Goal: Contribute content: Contribute content

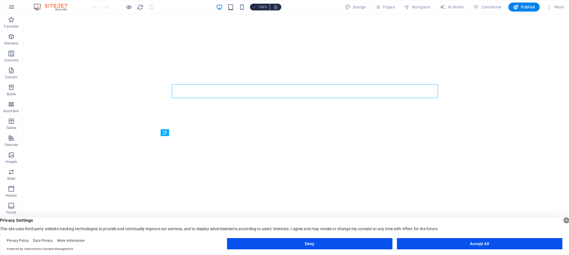
click at [448, 243] on button "Accept All" at bounding box center [480, 243] width 166 height 11
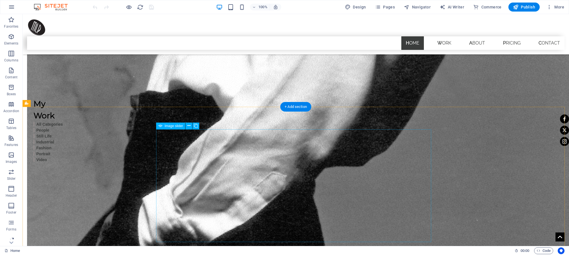
scroll to position [1038, 0]
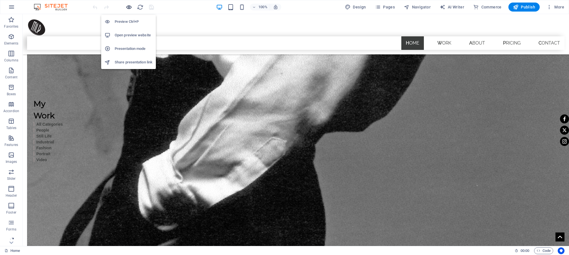
click at [127, 6] on icon "button" at bounding box center [129, 7] width 6 height 6
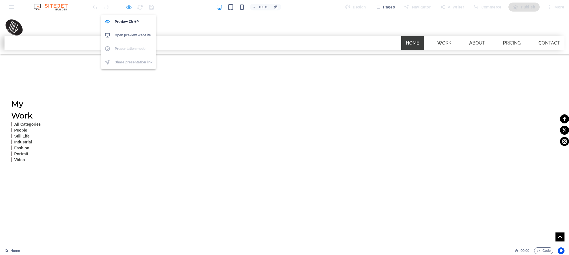
scroll to position [1049, 0]
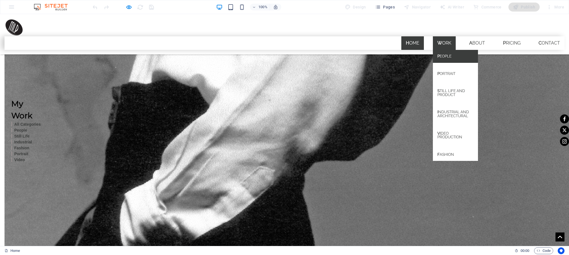
click at [443, 50] on link "People" at bounding box center [455, 56] width 45 height 13
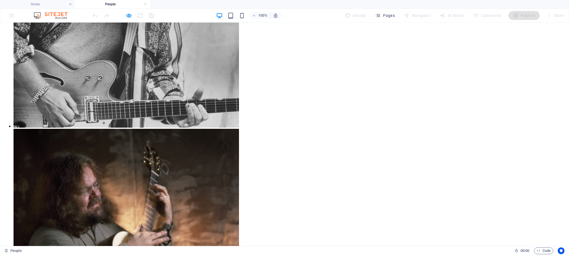
scroll to position [736, 0]
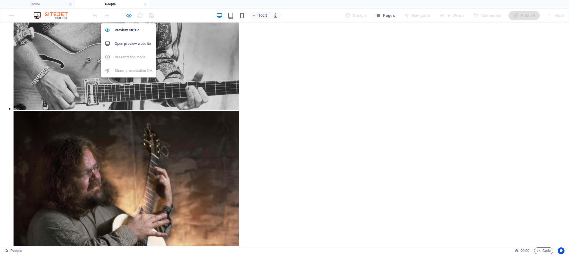
click at [129, 15] on icon "button" at bounding box center [129, 15] width 6 height 6
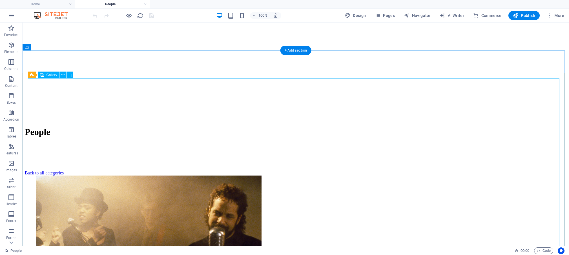
scroll to position [208, 0]
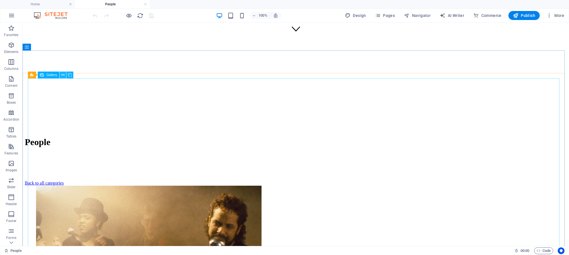
click at [64, 74] on icon at bounding box center [62, 75] width 3 height 6
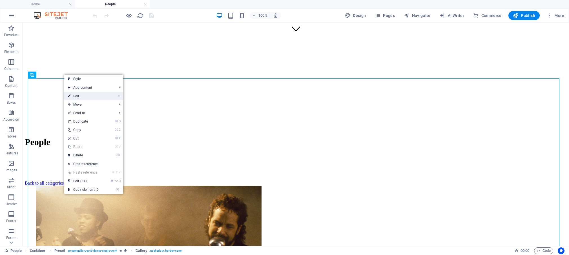
click at [76, 97] on link "⏎ Edit" at bounding box center [83, 96] width 38 height 8
select select "4"
select select "px"
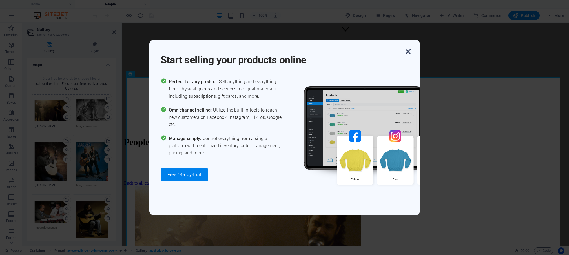
click at [407, 50] on icon "button" at bounding box center [408, 52] width 10 height 10
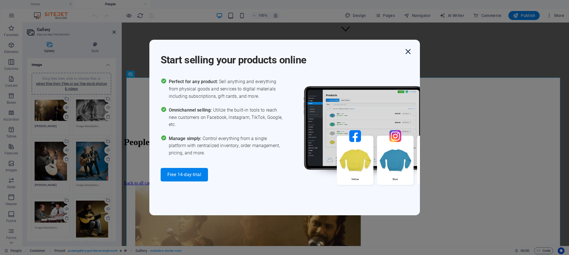
click at [409, 50] on icon "button" at bounding box center [408, 52] width 10 height 10
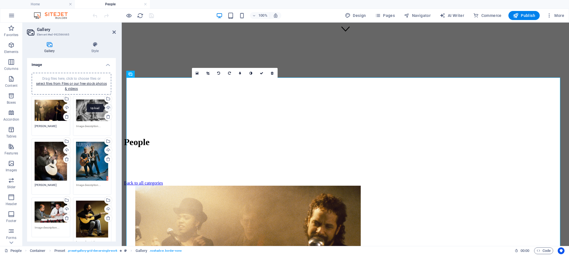
click at [104, 107] on div "Upload" at bounding box center [108, 108] width 8 height 8
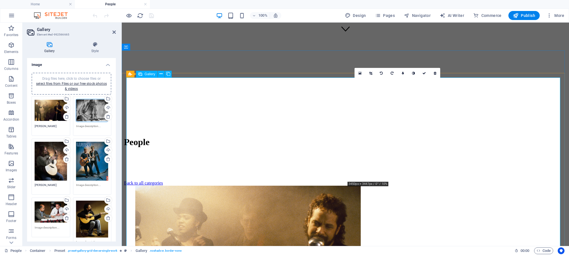
scroll to position [145, 0]
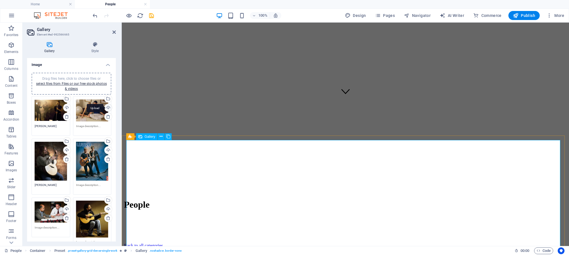
click at [104, 107] on div "Upload" at bounding box center [108, 108] width 8 height 8
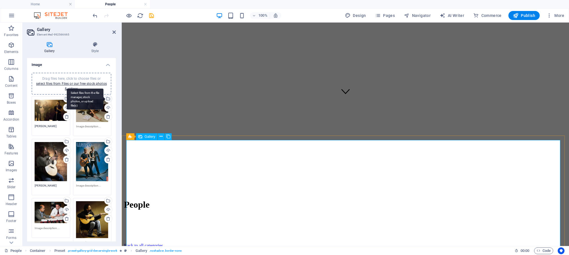
click at [104, 99] on div "Select files from the file manager, stock photos, or upload file(s)" at bounding box center [108, 99] width 8 height 8
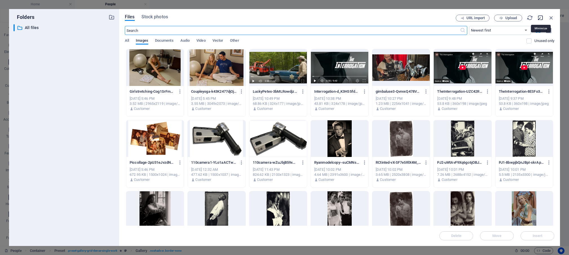
click at [540, 18] on icon "button" at bounding box center [541, 18] width 6 height 6
select select "image"
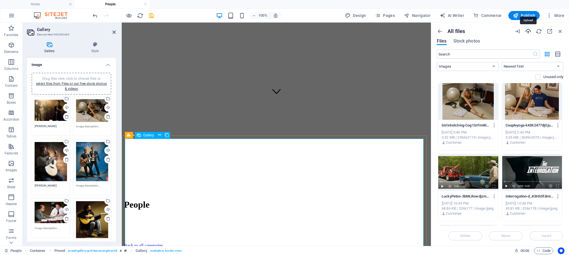
click at [529, 31] on icon "button" at bounding box center [528, 31] width 6 height 6
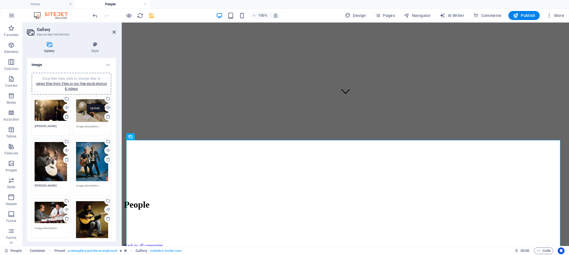
click at [104, 108] on div "Upload" at bounding box center [108, 108] width 8 height 8
click at [105, 99] on div "Select files from the file manager, stock photos, or upload file(s)" at bounding box center [108, 99] width 8 height 8
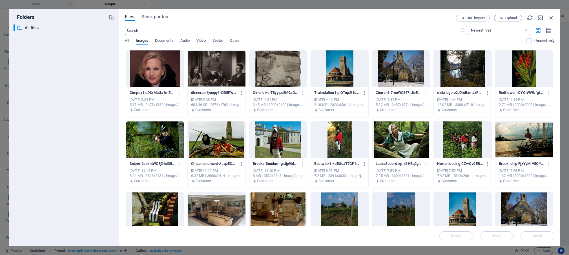
scroll to position [234, 0]
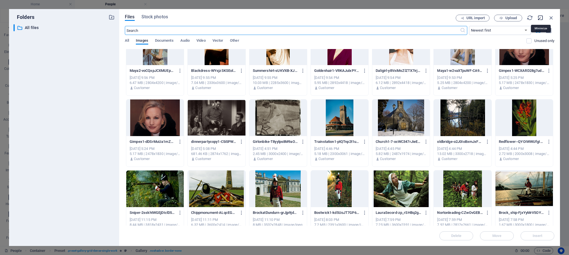
click at [542, 17] on icon "button" at bounding box center [541, 18] width 6 height 6
select select "image"
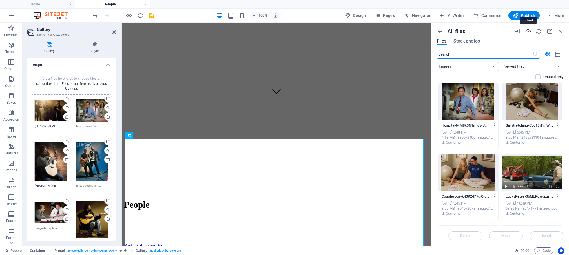
click at [529, 30] on icon "button" at bounding box center [528, 31] width 6 height 6
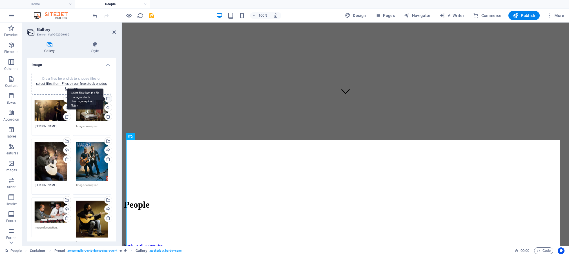
click at [105, 99] on div "Select files from the file manager, stock photos, or upload file(s)" at bounding box center [108, 99] width 8 height 8
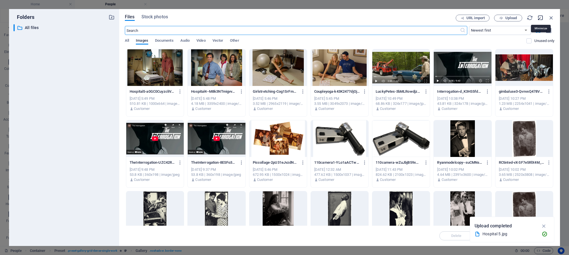
click at [540, 18] on icon "button" at bounding box center [541, 18] width 6 height 6
select select "image"
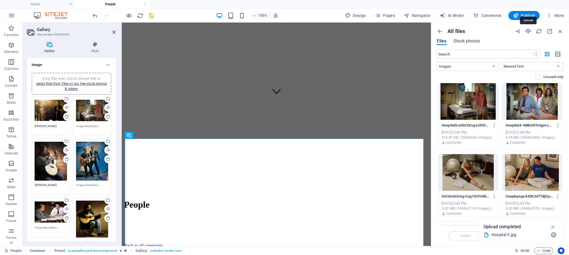
click at [528, 31] on icon "button" at bounding box center [528, 31] width 6 height 6
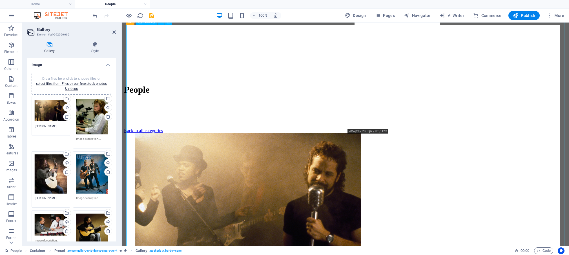
scroll to position [267, 0]
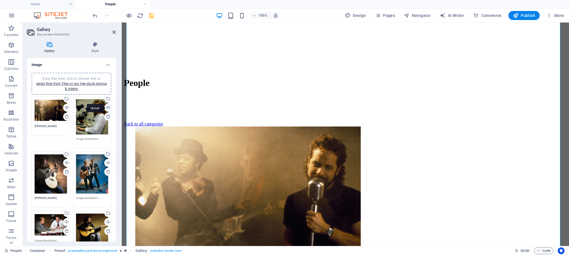
click at [104, 107] on div "Upload" at bounding box center [108, 108] width 8 height 8
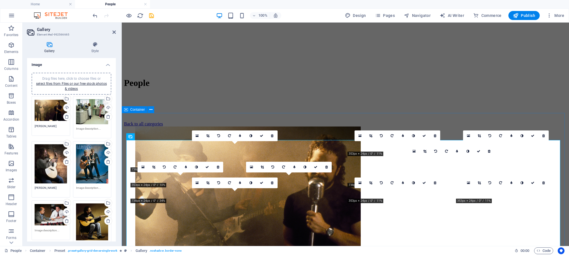
scroll to position [145, 0]
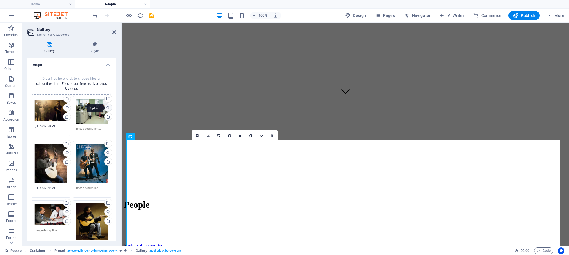
click at [105, 106] on div "Upload" at bounding box center [108, 108] width 8 height 8
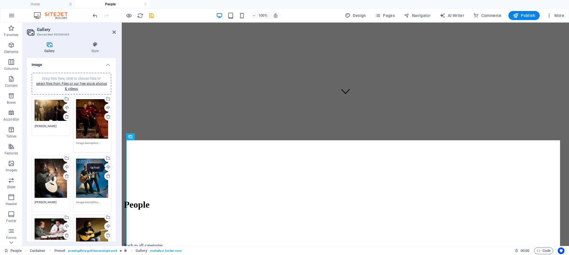
click at [104, 165] on div "Upload" at bounding box center [108, 168] width 8 height 8
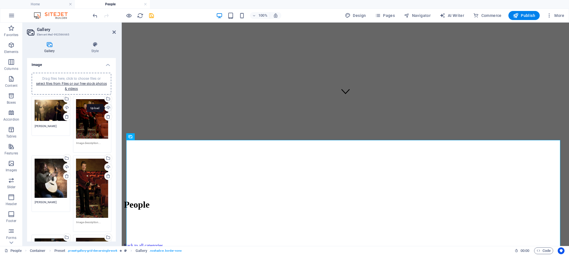
click at [104, 107] on div "Upload" at bounding box center [108, 108] width 8 height 8
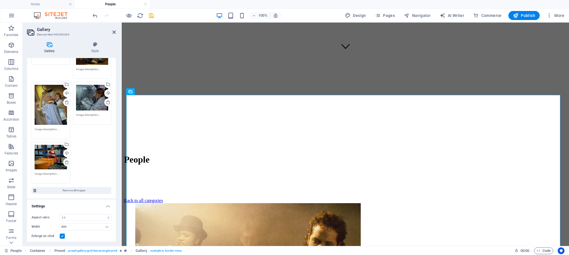
scroll to position [221, 0]
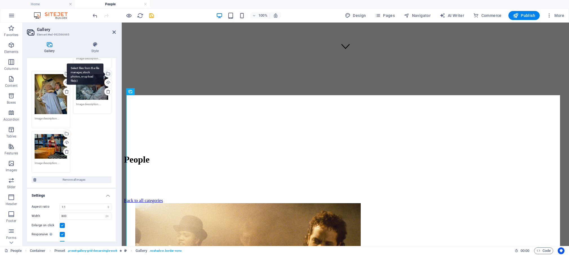
click at [105, 70] on div "Select files from the file manager, stock photos, or upload file(s)" at bounding box center [108, 74] width 8 height 8
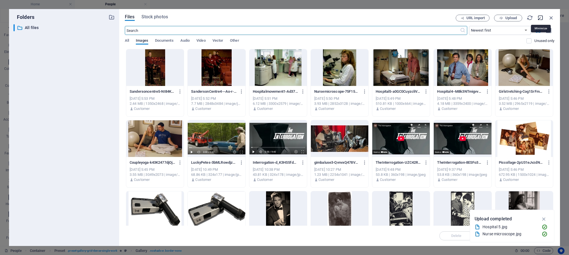
click at [540, 17] on icon "button" at bounding box center [541, 18] width 6 height 6
select select "image"
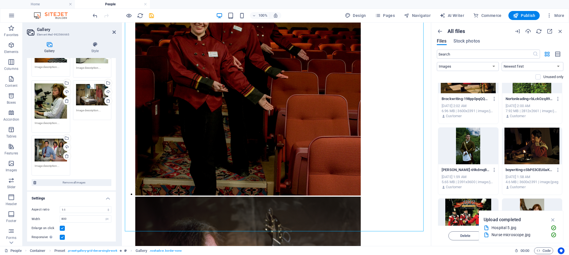
scroll to position [2944, 0]
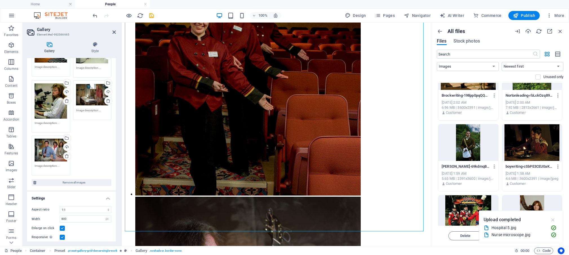
click at [553, 219] on icon "button" at bounding box center [553, 220] width 6 height 6
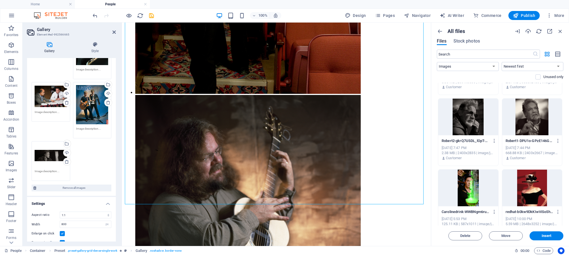
scroll to position [3610, 0]
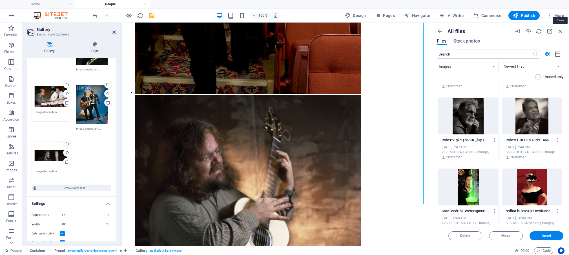
click at [560, 30] on icon "button" at bounding box center [561, 31] width 6 height 6
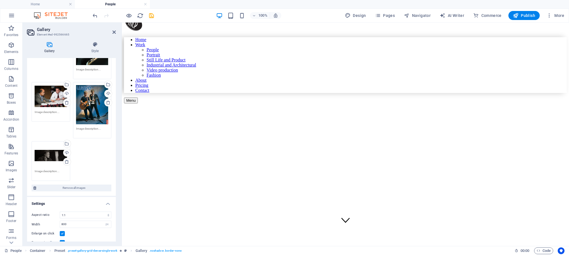
scroll to position [0, 0]
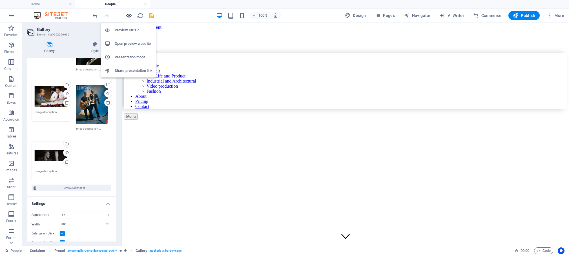
click at [128, 15] on icon "button" at bounding box center [129, 15] width 6 height 6
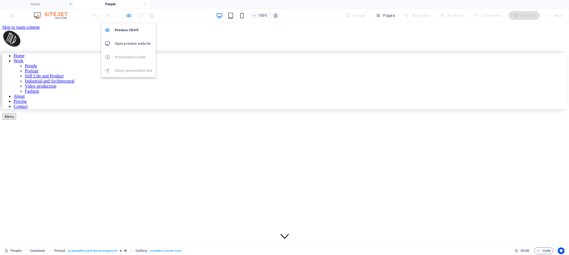
scroll to position [750, 0]
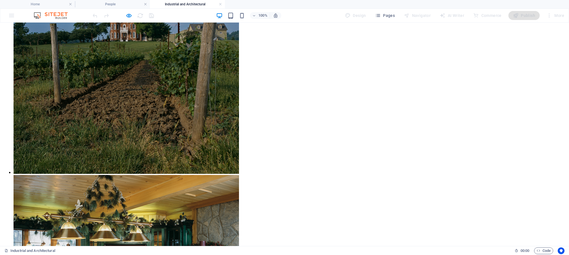
scroll to position [1355, 0]
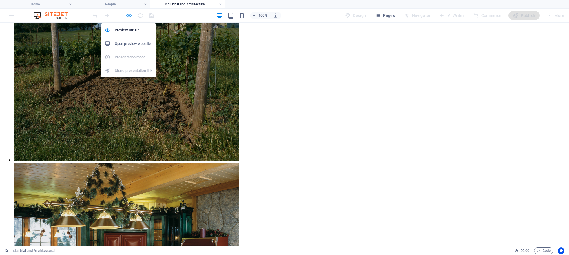
click at [130, 15] on icon "button" at bounding box center [129, 15] width 6 height 6
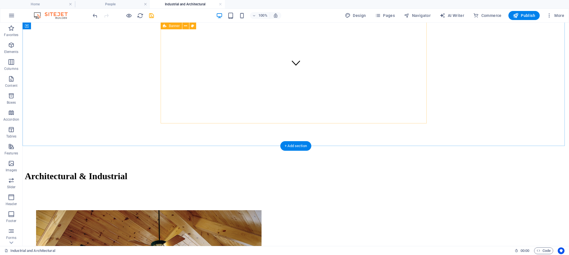
scroll to position [171, 0]
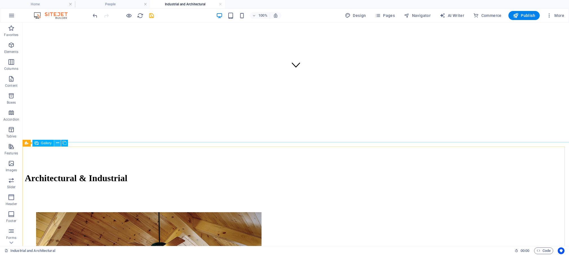
click at [59, 143] on icon at bounding box center [57, 143] width 3 height 6
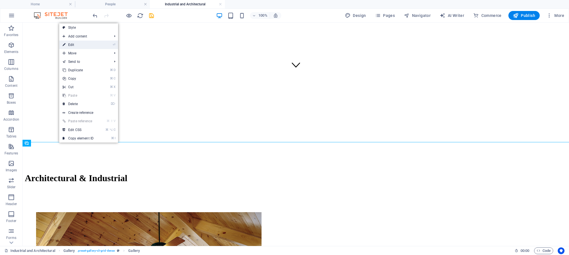
click at [83, 44] on link "⏎ Edit" at bounding box center [78, 45] width 38 height 8
select select "4"
select select "px"
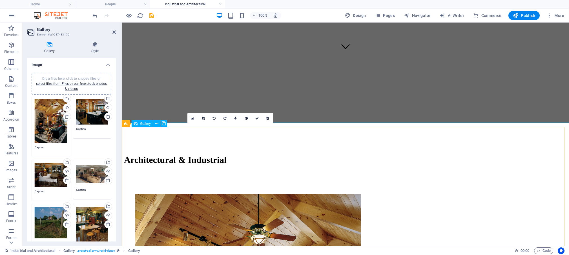
scroll to position [194, 0]
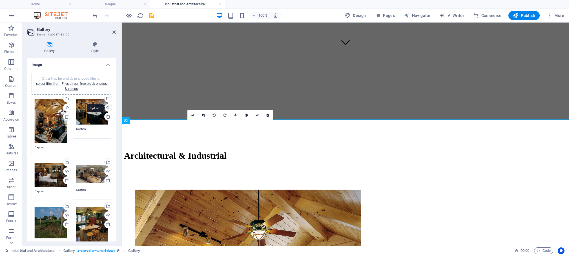
click at [104, 106] on div "Upload" at bounding box center [108, 108] width 8 height 8
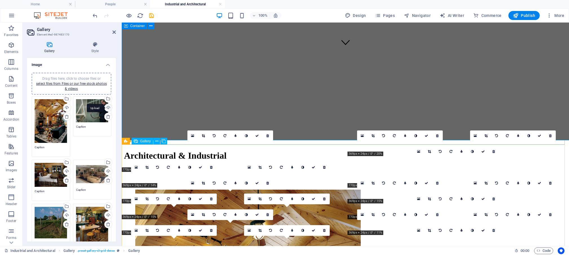
scroll to position [173, 0]
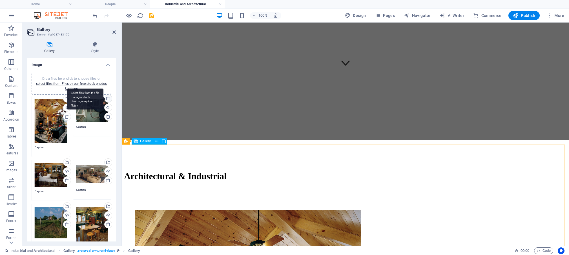
click at [105, 99] on div "Select files from the file manager, stock photos, or upload file(s)" at bounding box center [108, 99] width 8 height 8
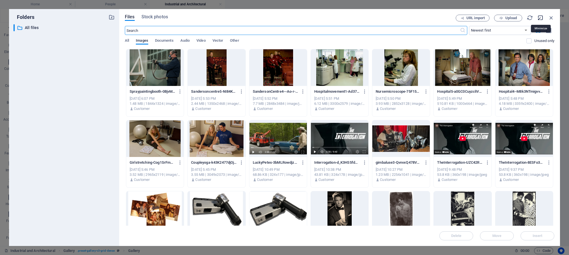
click at [540, 18] on icon "button" at bounding box center [541, 18] width 6 height 6
select select "image"
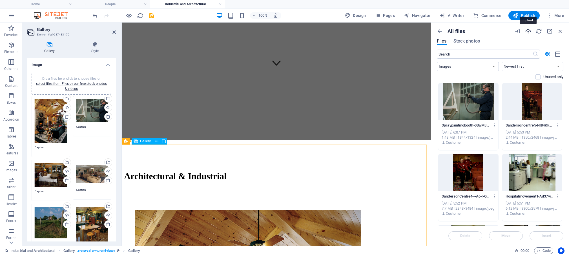
click at [528, 33] on icon "button" at bounding box center [528, 31] width 6 height 6
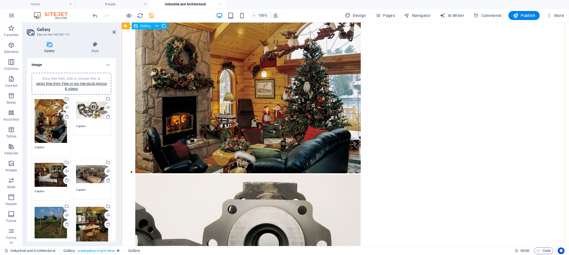
scroll to position [440, 0]
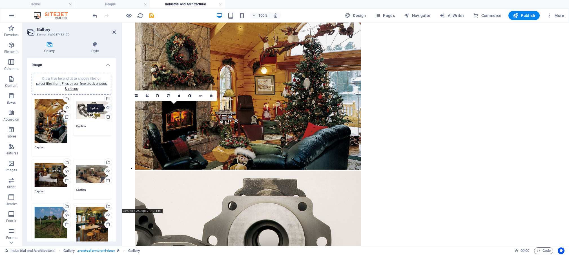
click at [105, 108] on div "Upload" at bounding box center [108, 108] width 8 height 8
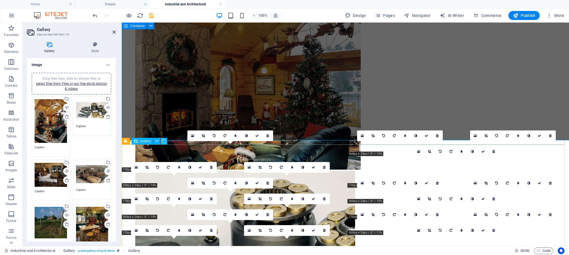
scroll to position [173, 0]
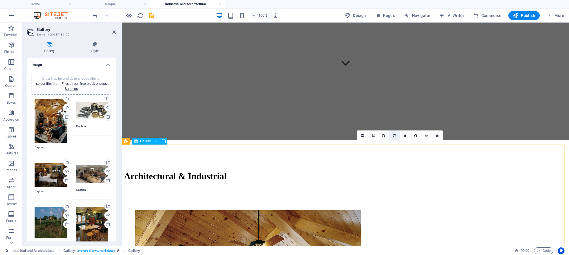
click at [395, 138] on link at bounding box center [394, 136] width 11 height 11
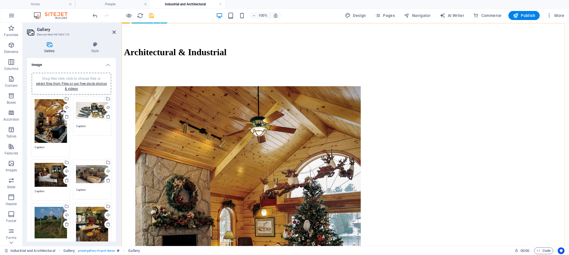
scroll to position [300, 0]
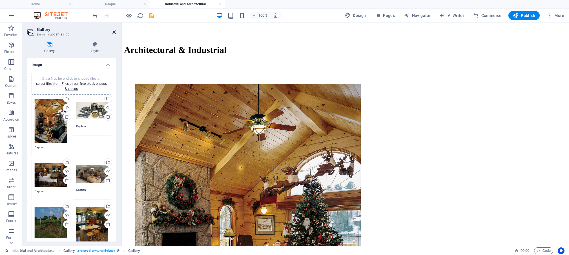
click at [115, 32] on icon at bounding box center [114, 32] width 3 height 5
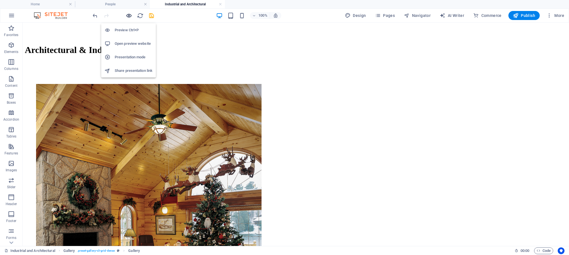
click at [127, 16] on icon "button" at bounding box center [129, 15] width 6 height 6
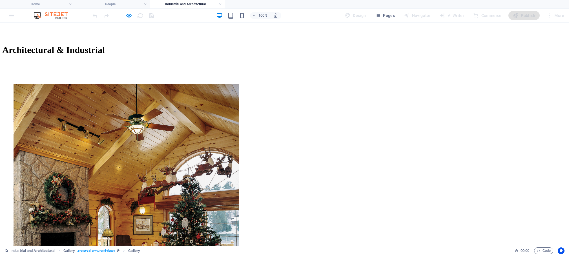
click at [169, 151] on img at bounding box center [127, 197] width 226 height 226
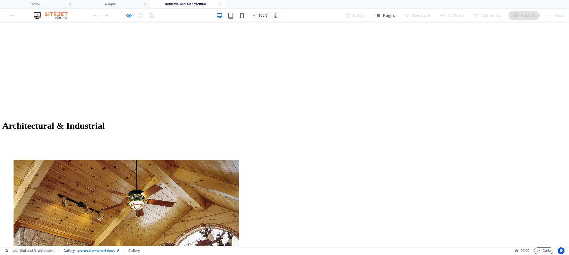
scroll to position [219, 0]
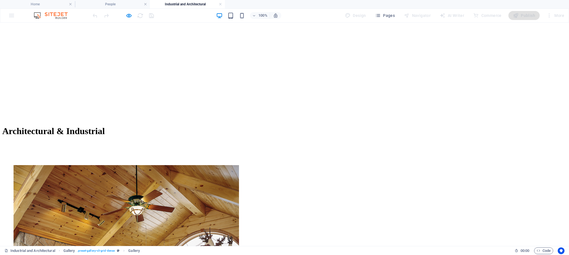
click at [76, 92] on div "Architectural & Industrial" at bounding box center [284, 33] width 565 height 264
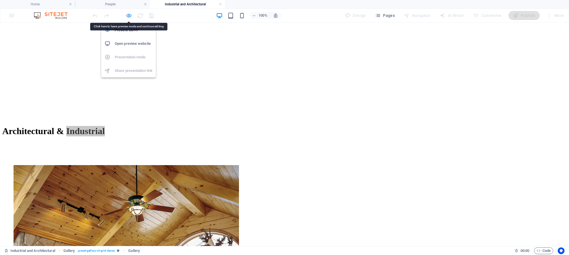
click at [130, 15] on icon "button" at bounding box center [129, 15] width 6 height 6
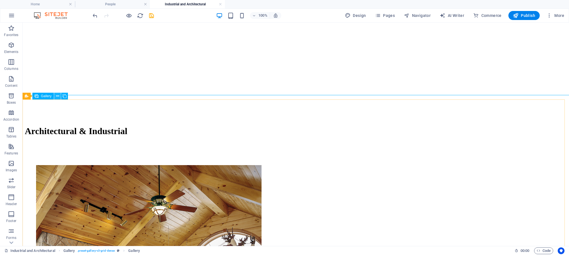
click at [58, 96] on icon at bounding box center [57, 96] width 3 height 6
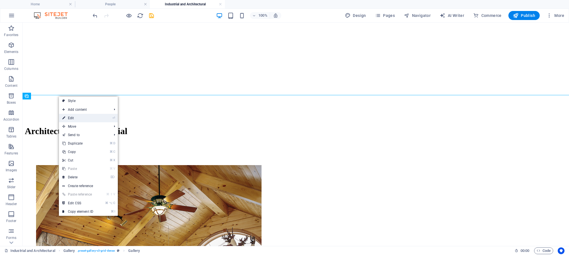
click at [71, 117] on link "⏎ Edit" at bounding box center [78, 118] width 38 height 8
select select "4"
select select "px"
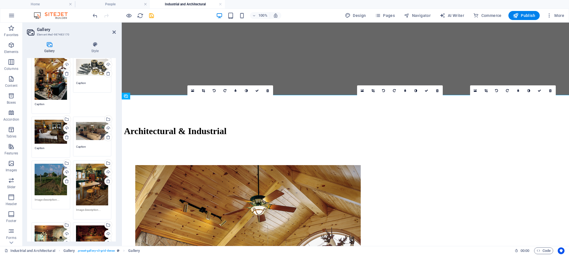
scroll to position [0, 0]
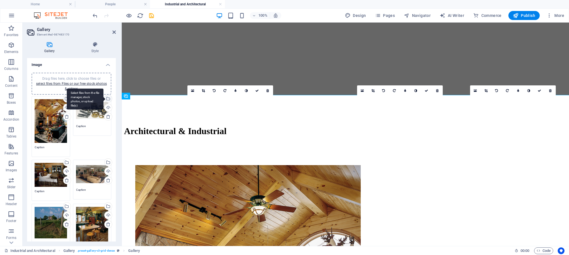
click at [104, 100] on div "Select files from the file manager, stock photos, or upload file(s)" at bounding box center [108, 99] width 8 height 8
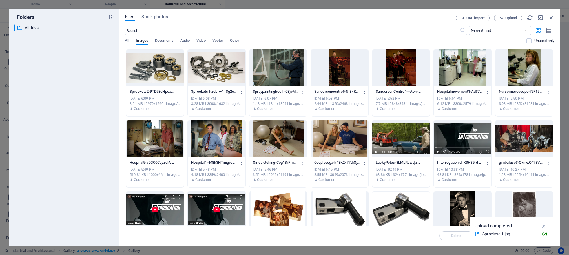
click at [226, 76] on div at bounding box center [217, 67] width 58 height 37
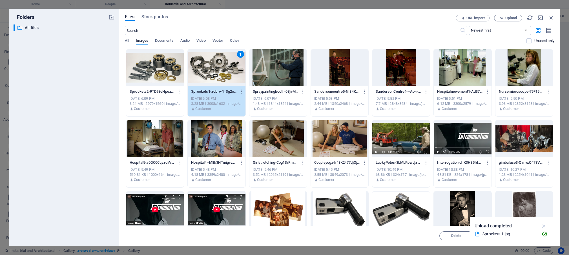
click at [544, 226] on icon "button" at bounding box center [544, 226] width 6 height 6
click at [540, 234] on span "Insert" at bounding box center [538, 235] width 10 height 3
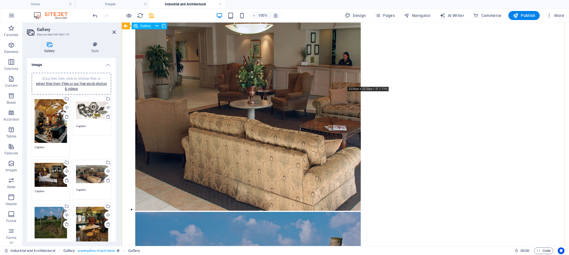
scroll to position [1081, 0]
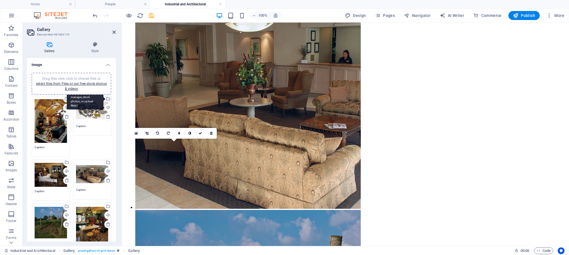
click at [105, 98] on div "Select files from the file manager, stock photos, or upload file(s)" at bounding box center [108, 99] width 8 height 8
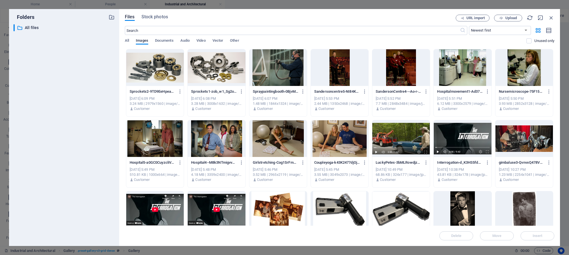
click at [160, 74] on div at bounding box center [155, 67] width 58 height 37
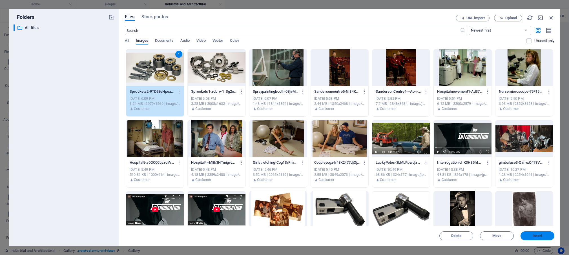
drag, startPoint x: 532, startPoint y: 237, endPoint x: 410, endPoint y: 213, distance: 124.7
click at [532, 237] on span "Insert" at bounding box center [537, 235] width 29 height 3
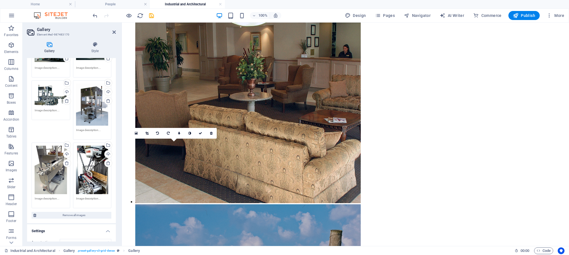
scroll to position [393, 0]
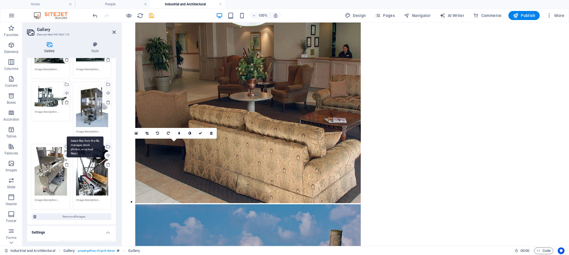
click at [104, 143] on div "Select files from the file manager, stock photos, or upload file(s)" at bounding box center [108, 147] width 8 height 8
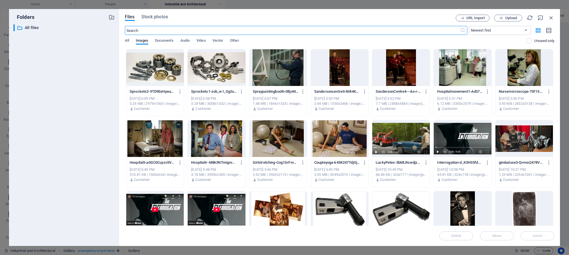
scroll to position [770, 0]
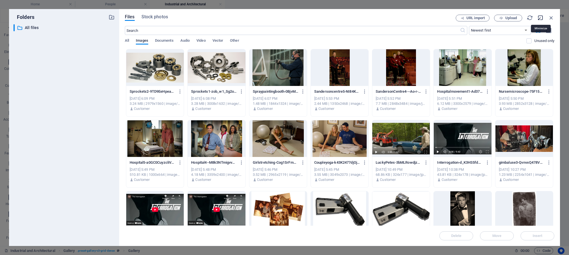
click at [540, 18] on icon "button" at bounding box center [541, 18] width 6 height 6
select select "image"
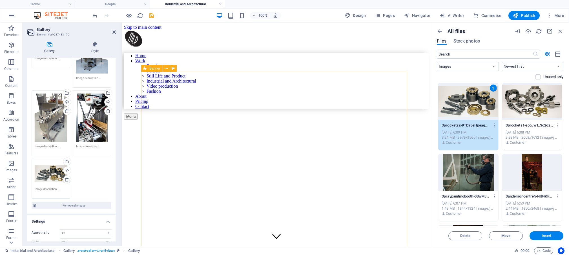
scroll to position [482, 0]
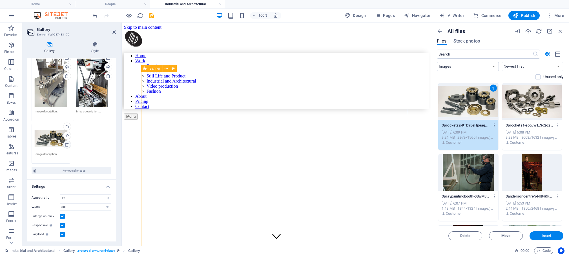
click at [65, 142] on icon at bounding box center [67, 144] width 5 height 5
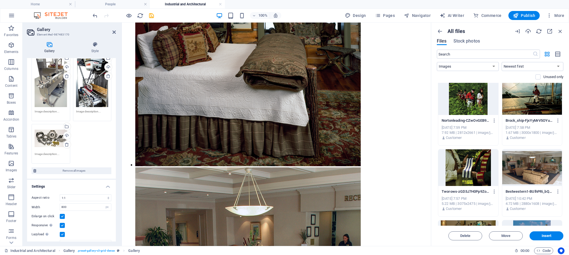
scroll to position [1712, 0]
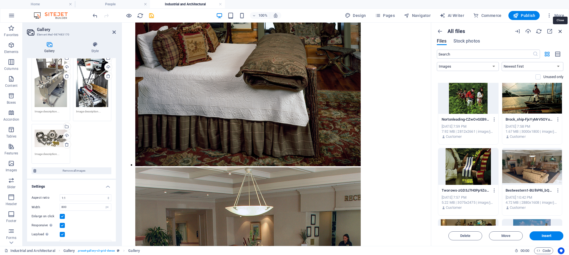
click at [561, 29] on icon "button" at bounding box center [561, 31] width 6 height 6
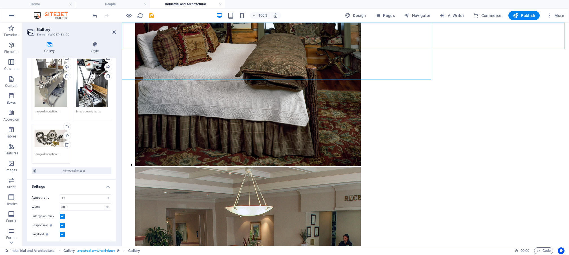
scroll to position [1098, 0]
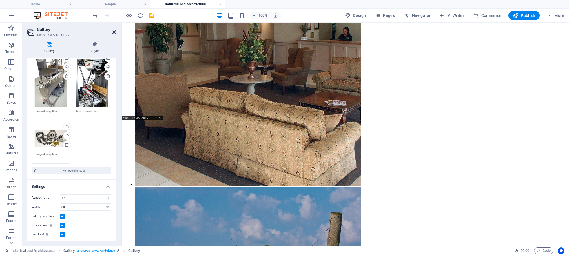
click at [115, 31] on icon at bounding box center [114, 32] width 3 height 5
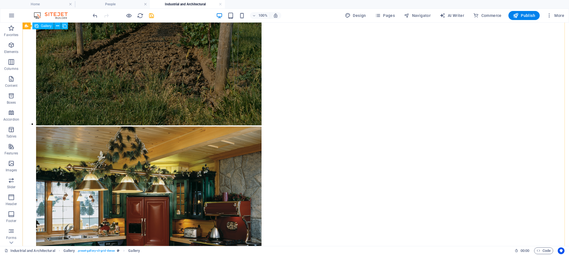
scroll to position [1383, 0]
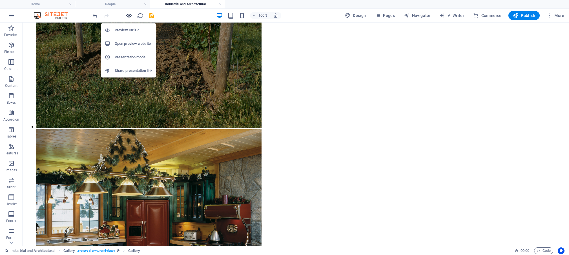
click at [129, 16] on icon "button" at bounding box center [129, 15] width 6 height 6
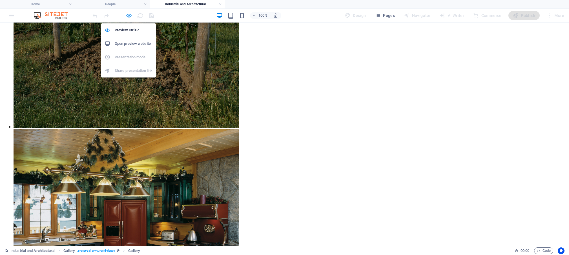
scroll to position [1416, 0]
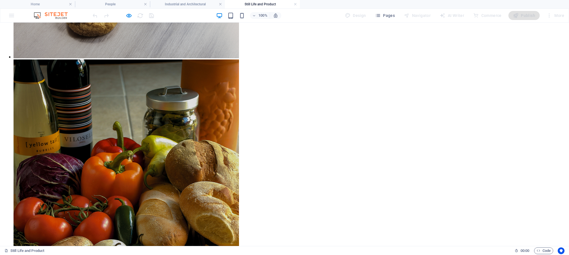
scroll to position [781, 0]
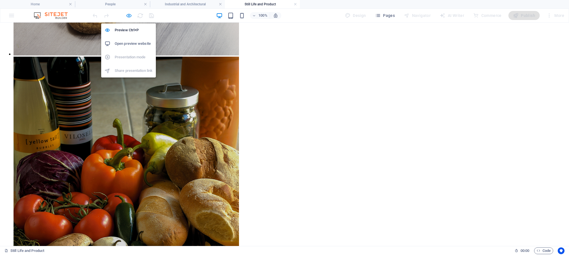
click at [130, 15] on icon "button" at bounding box center [129, 15] width 6 height 6
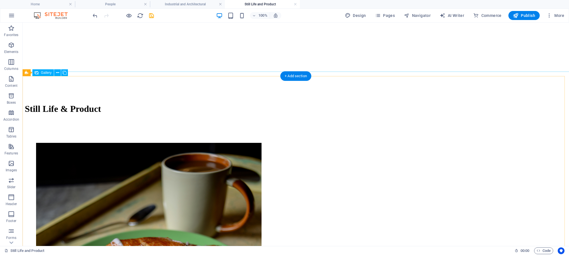
scroll to position [238, 0]
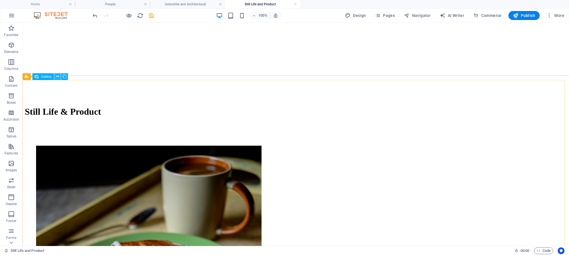
click at [58, 76] on icon at bounding box center [57, 77] width 3 height 6
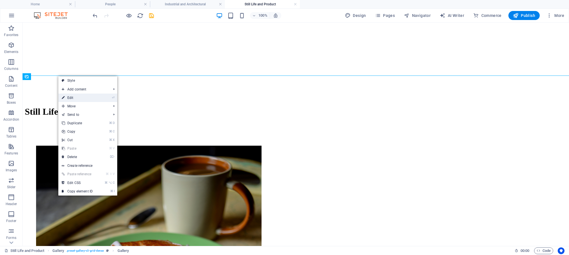
click at [73, 98] on link "⏎ Edit" at bounding box center [77, 98] width 38 height 8
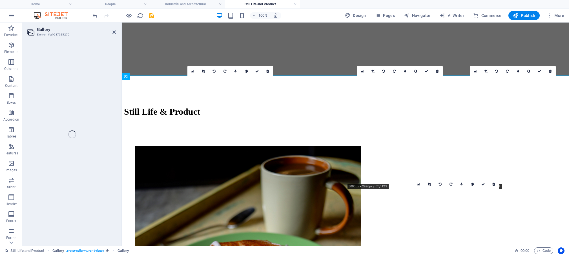
select select "4"
select select "px"
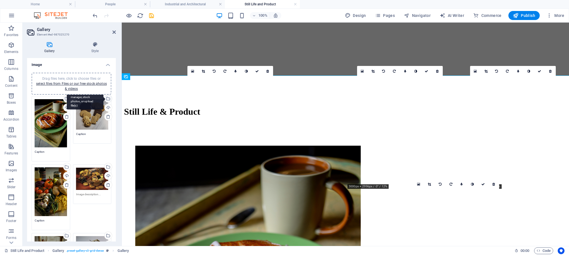
click at [105, 99] on div "Select files from the file manager, stock photos, or upload file(s)" at bounding box center [108, 99] width 8 height 8
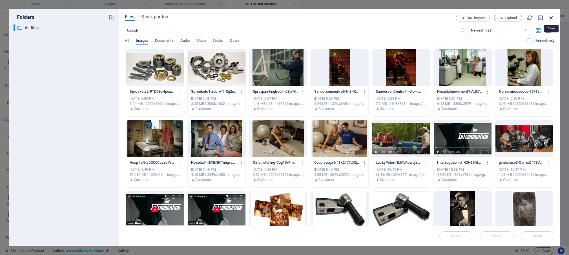
click at [553, 15] on icon "button" at bounding box center [552, 18] width 6 height 6
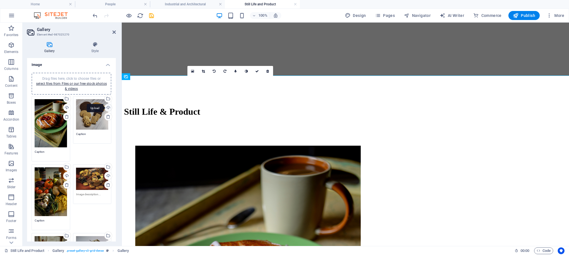
click at [104, 107] on div "Upload" at bounding box center [108, 108] width 8 height 8
click at [105, 106] on div "Upload" at bounding box center [108, 108] width 8 height 8
click at [105, 107] on div "Upload" at bounding box center [108, 108] width 8 height 8
click at [104, 108] on div "Upload" at bounding box center [108, 108] width 8 height 8
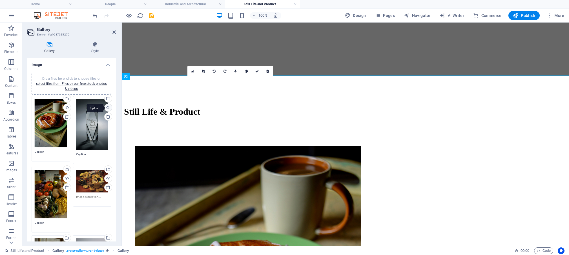
click at [104, 107] on div "Upload" at bounding box center [108, 108] width 8 height 8
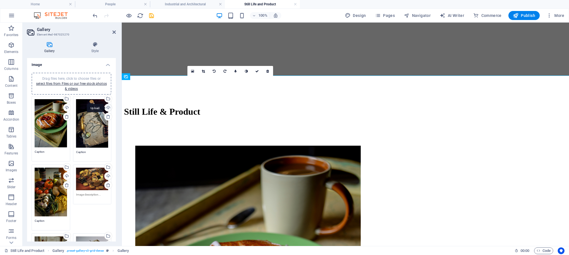
click at [104, 107] on div "Upload" at bounding box center [108, 108] width 8 height 8
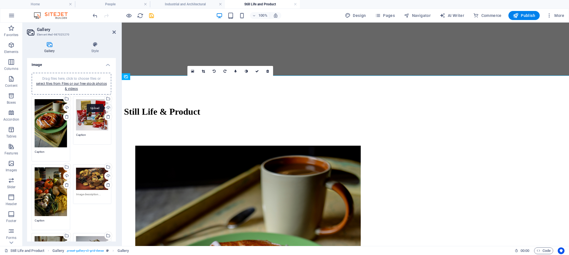
click at [104, 107] on div "Upload" at bounding box center [108, 108] width 8 height 8
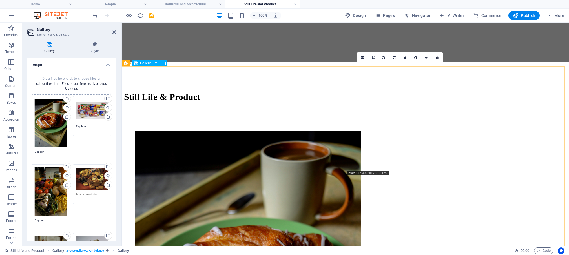
scroll to position [252, 0]
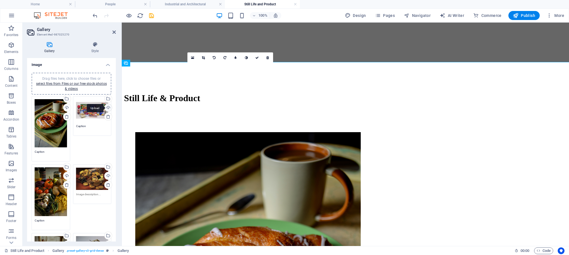
click at [104, 107] on div "Upload" at bounding box center [108, 108] width 8 height 8
click at [104, 108] on div "Upload" at bounding box center [108, 108] width 8 height 8
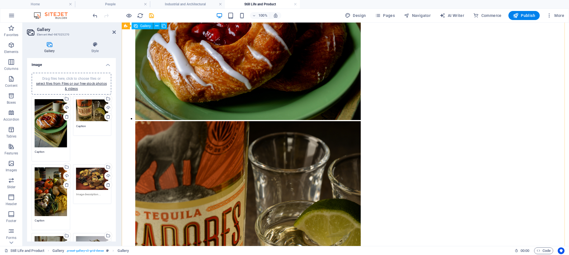
scroll to position [491, 0]
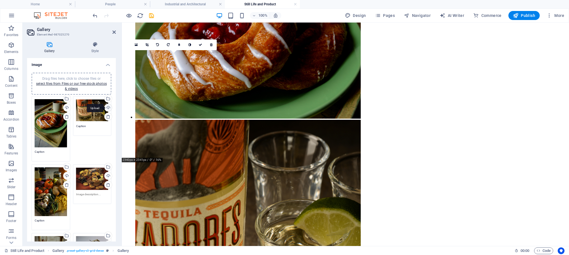
click at [104, 108] on div "Upload" at bounding box center [108, 108] width 8 height 8
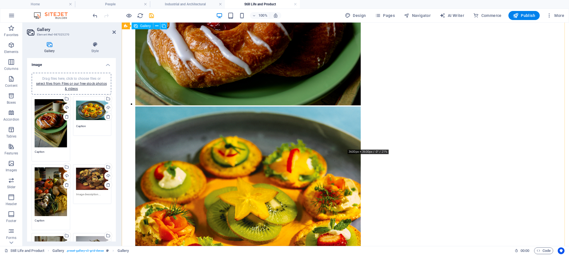
scroll to position [504, 0]
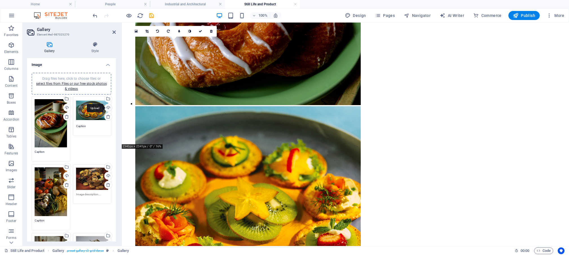
click at [104, 107] on div "Upload" at bounding box center [108, 108] width 8 height 8
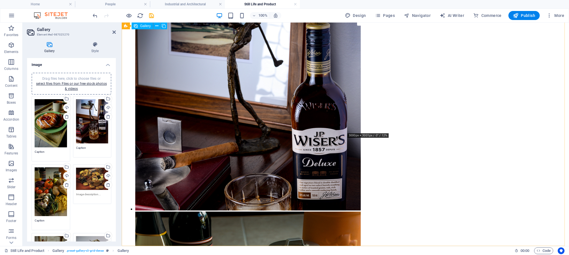
scroll to position [628, 0]
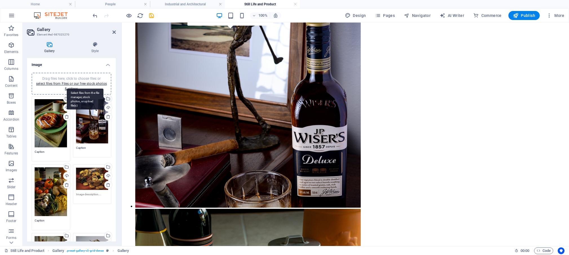
click at [105, 100] on div "Select files from the file manager, stock photos, or upload file(s)" at bounding box center [108, 99] width 8 height 8
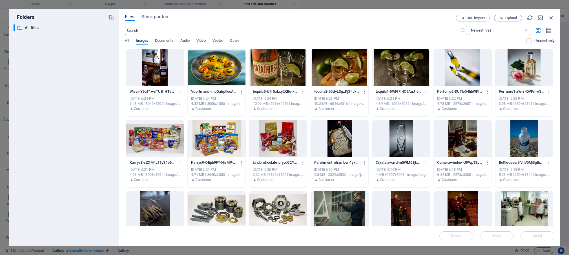
scroll to position [456, 0]
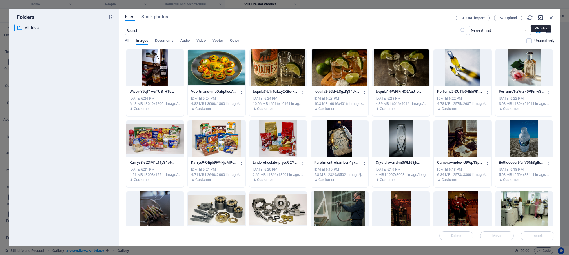
click at [542, 17] on icon "button" at bounding box center [541, 18] width 6 height 6
select select "image"
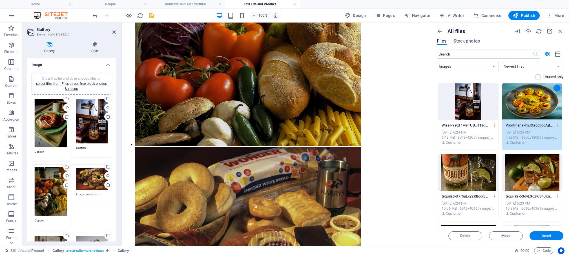
scroll to position [927, 0]
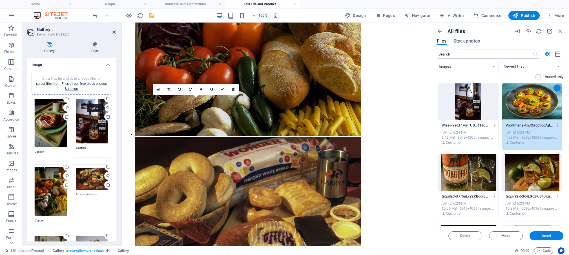
click at [104, 108] on div "Upload" at bounding box center [108, 108] width 8 height 8
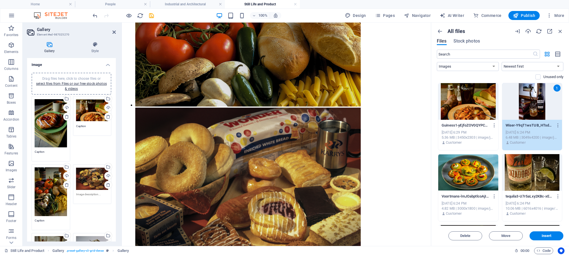
scroll to position [1005, 0]
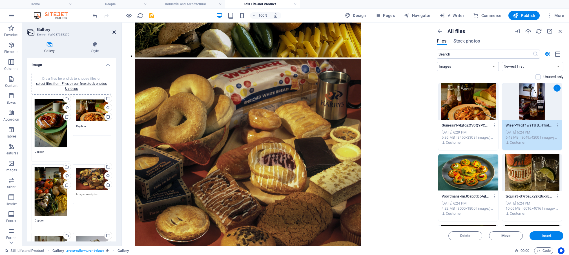
click at [114, 31] on icon at bounding box center [114, 32] width 3 height 5
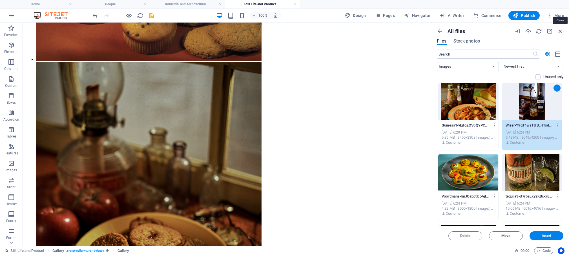
click at [560, 30] on icon "button" at bounding box center [561, 31] width 6 height 6
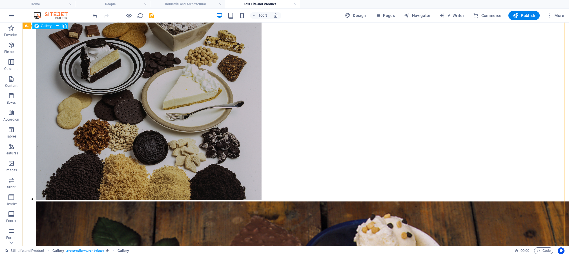
scroll to position [1456, 0]
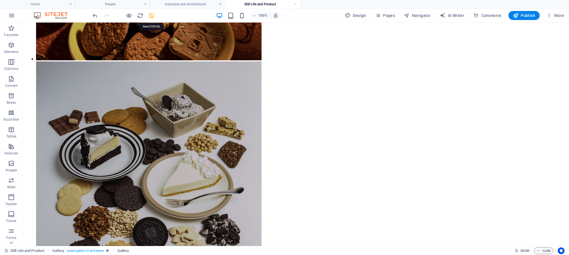
click at [151, 15] on icon "save" at bounding box center [151, 15] width 6 height 6
click at [112, 4] on h4 "People" at bounding box center [112, 4] width 75 height 6
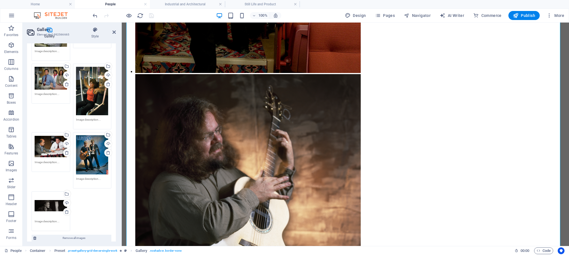
scroll to position [440, 0]
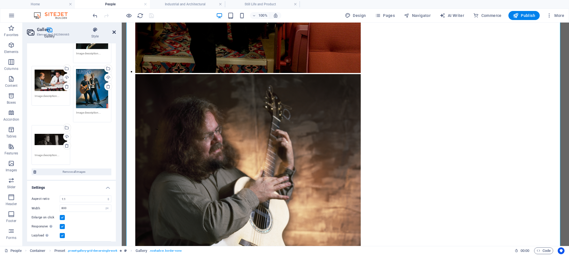
click at [115, 31] on icon at bounding box center [114, 32] width 3 height 5
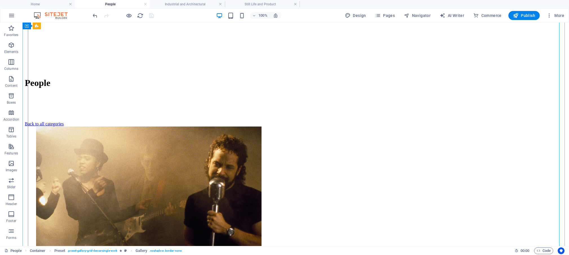
scroll to position [272, 0]
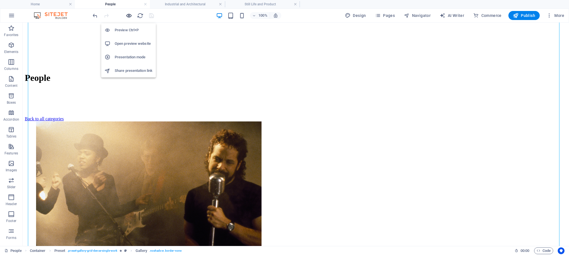
click at [130, 15] on icon "button" at bounding box center [129, 15] width 6 height 6
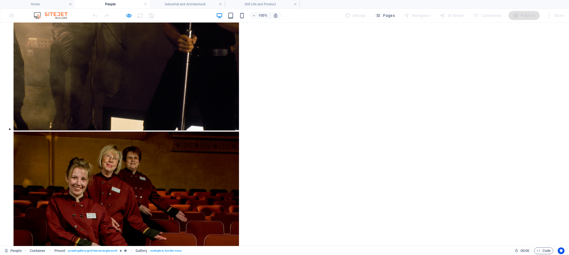
scroll to position [525, 0]
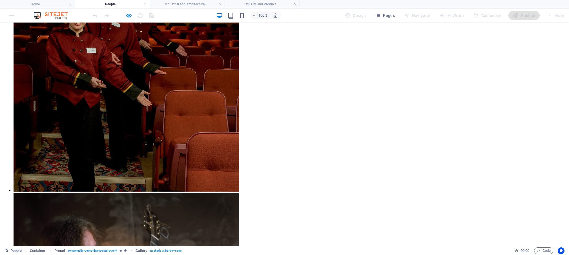
scroll to position [669, 0]
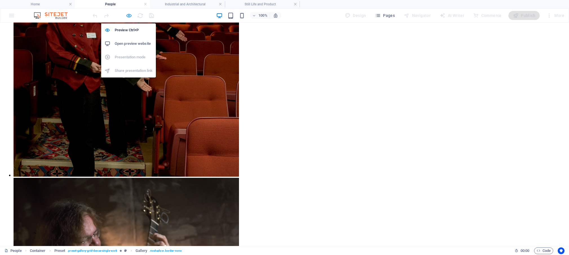
click at [130, 16] on icon "button" at bounding box center [129, 15] width 6 height 6
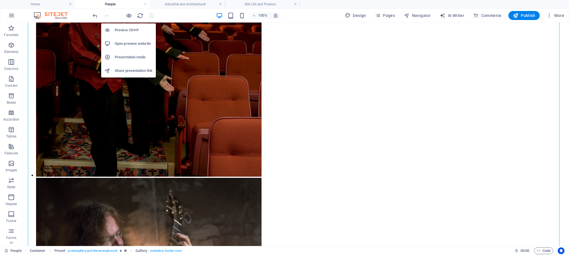
click at [129, 44] on h6 "Open preview website" at bounding box center [134, 43] width 38 height 7
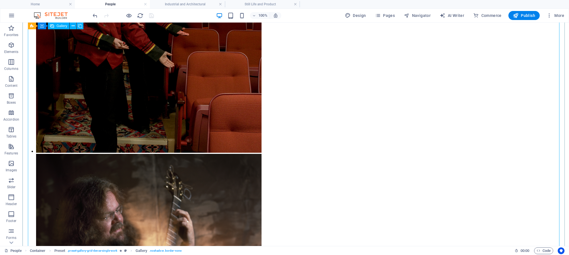
scroll to position [696, 0]
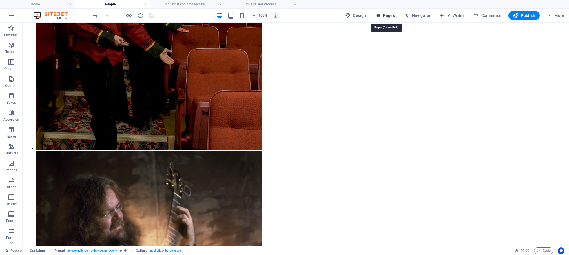
click at [380, 16] on icon "button" at bounding box center [378, 16] width 6 height 6
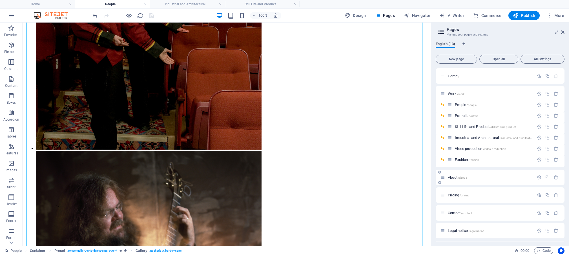
click at [456, 177] on span "About /about" at bounding box center [457, 177] width 19 height 4
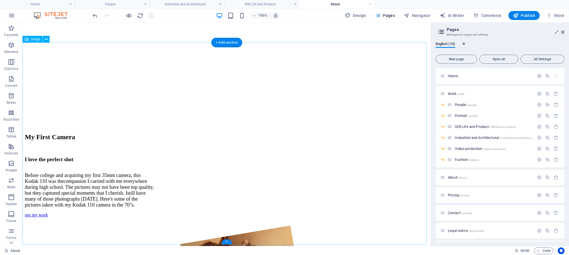
scroll to position [438, 0]
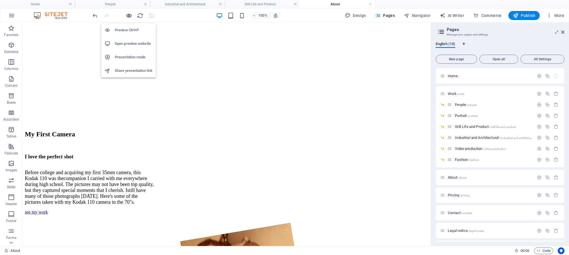
click at [127, 16] on icon "button" at bounding box center [129, 15] width 6 height 6
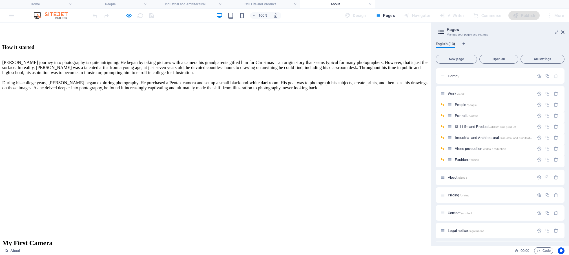
scroll to position [346, 0]
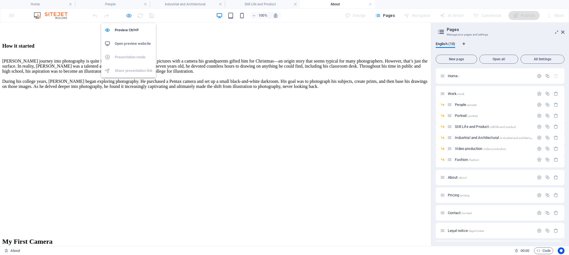
click at [130, 15] on icon "button" at bounding box center [129, 15] width 6 height 6
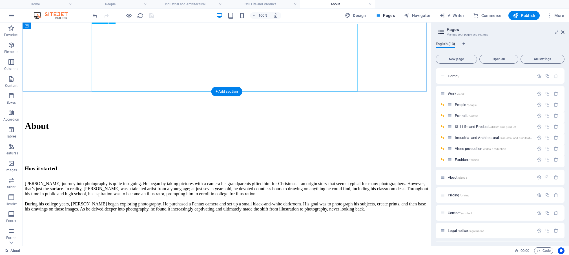
scroll to position [211, 0]
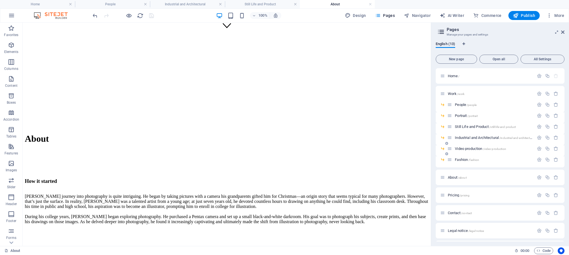
click at [464, 148] on span "Video production /video-production" at bounding box center [480, 149] width 51 height 4
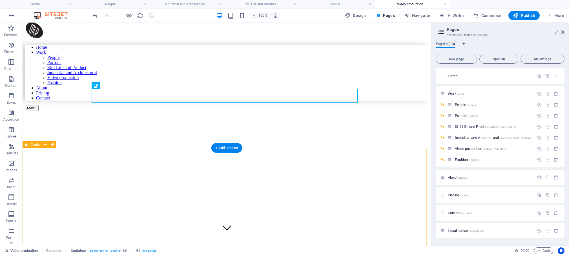
scroll to position [10, 0]
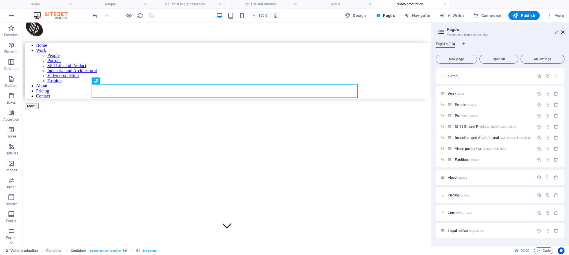
click at [564, 32] on icon at bounding box center [563, 32] width 3 height 5
